Goal: Information Seeking & Learning: Find specific fact

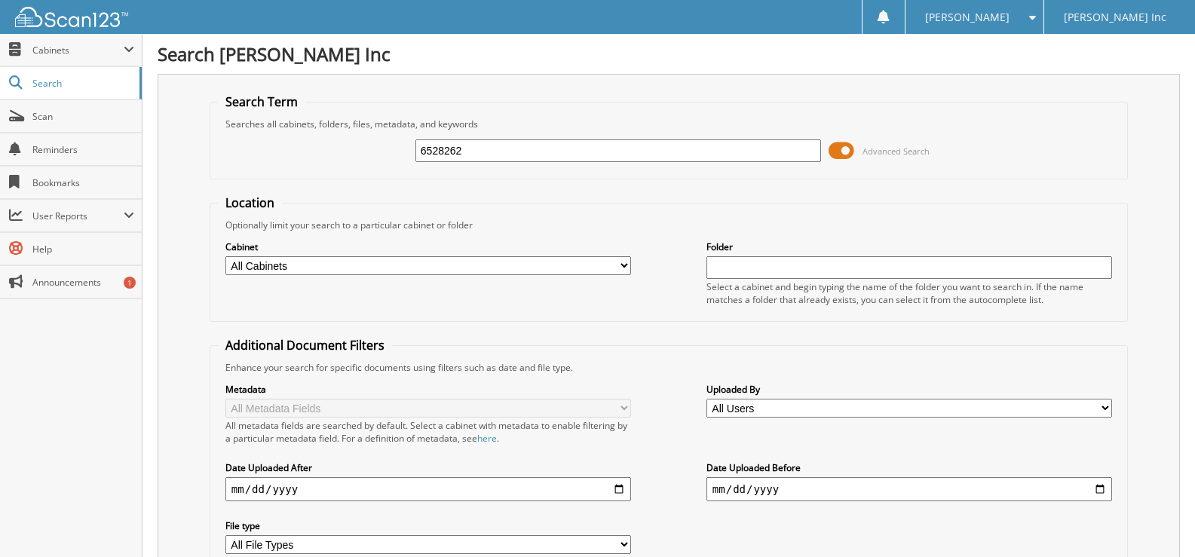
type input "6528262"
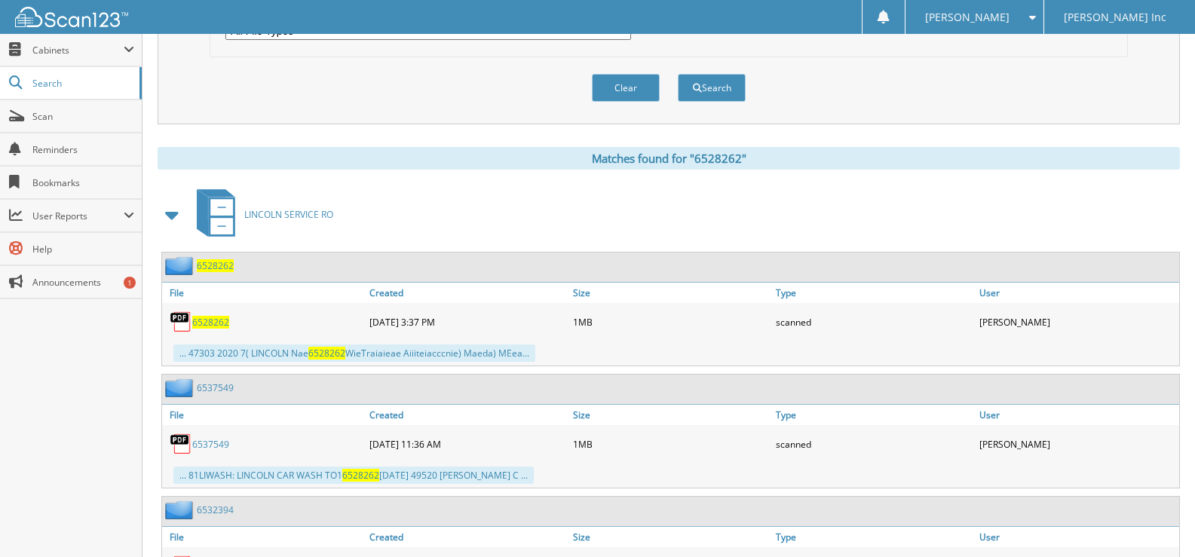
scroll to position [614, 0]
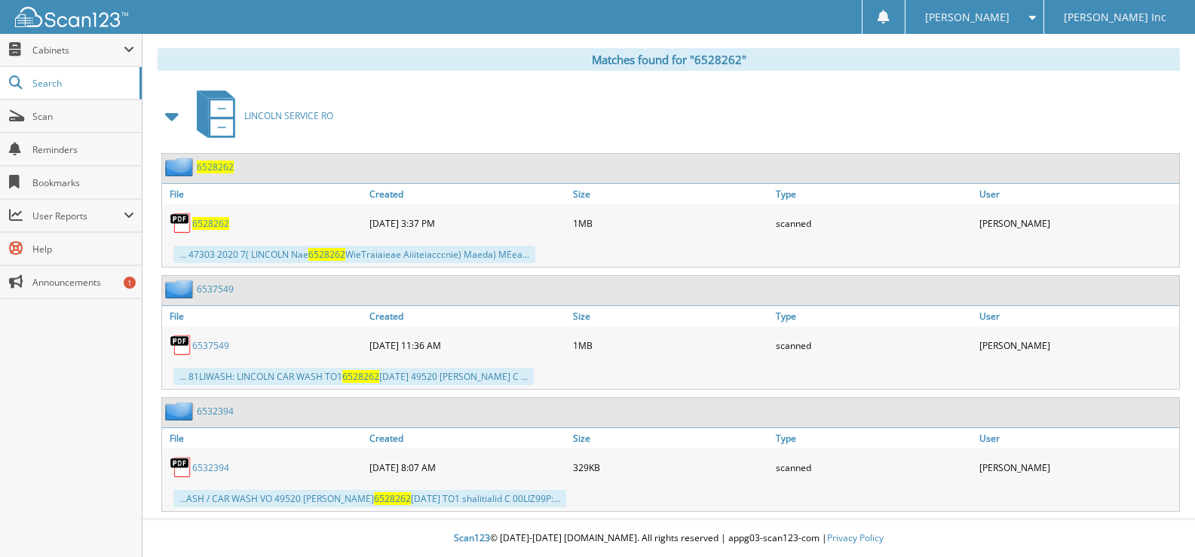
click at [266, 211] on div "6528262" at bounding box center [264, 223] width 204 height 30
click at [214, 216] on div "6528262" at bounding box center [264, 223] width 204 height 30
click at [214, 219] on span "6528262" at bounding box center [210, 223] width 37 height 13
